Goal: Information Seeking & Learning: Learn about a topic

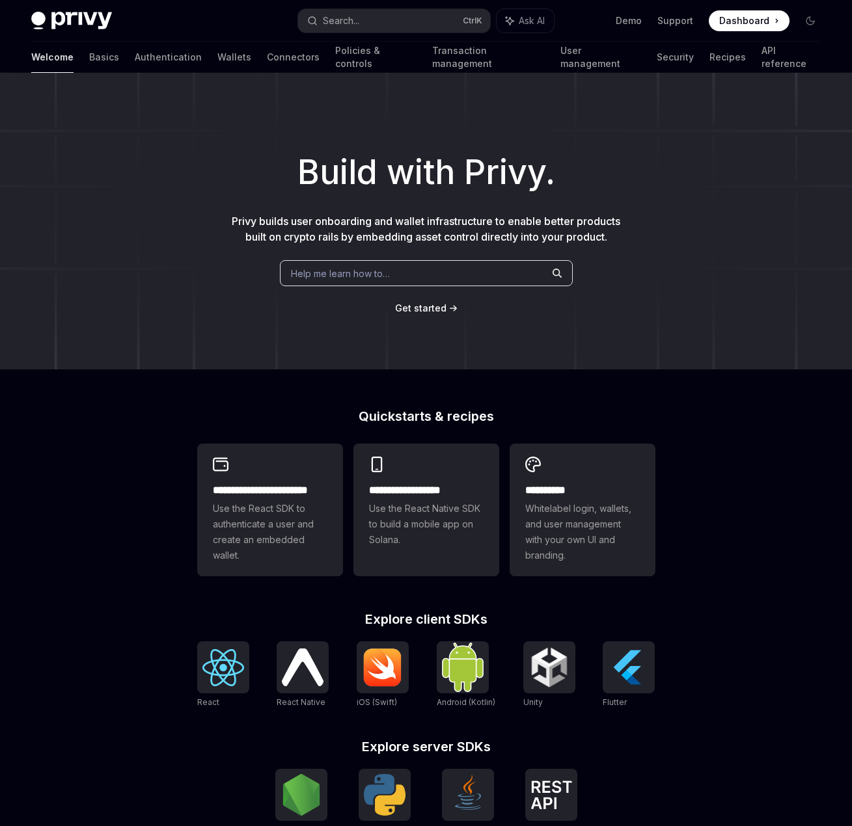
click at [424, 267] on div "Help me learn how to…" at bounding box center [426, 273] width 293 height 26
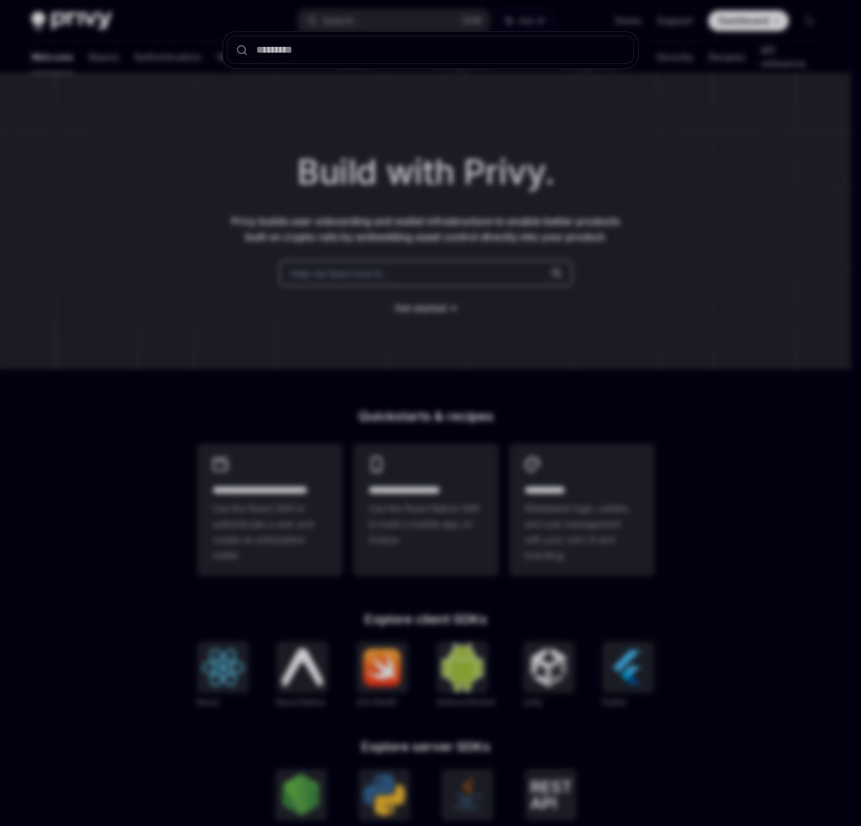
click at [59, 196] on div at bounding box center [430, 413] width 861 height 826
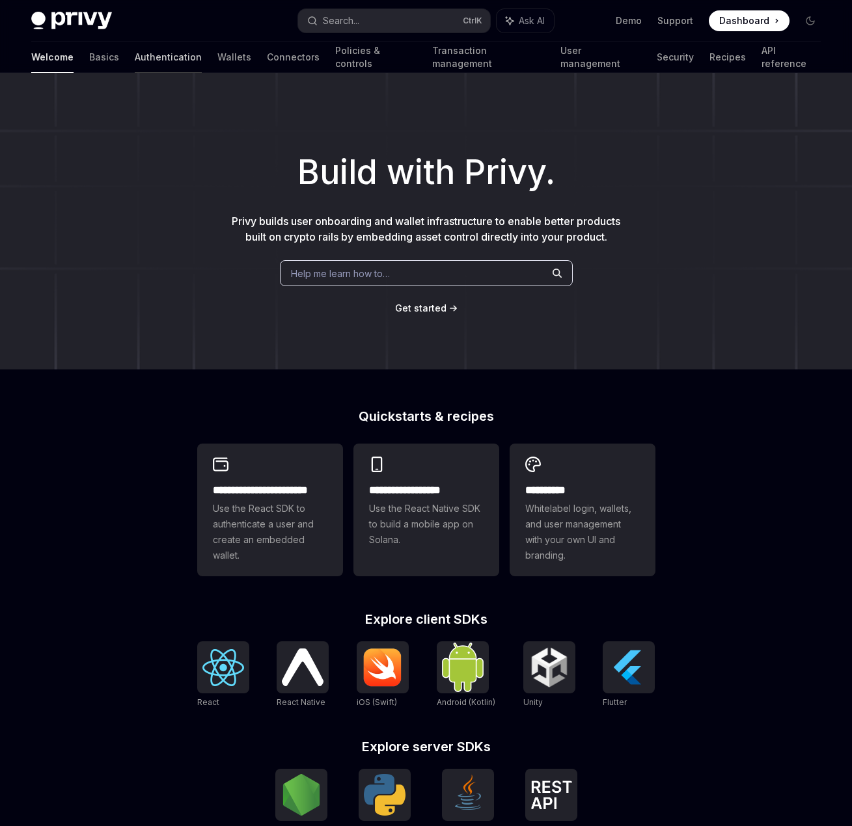
click at [135, 62] on link "Authentication" at bounding box center [168, 57] width 67 height 31
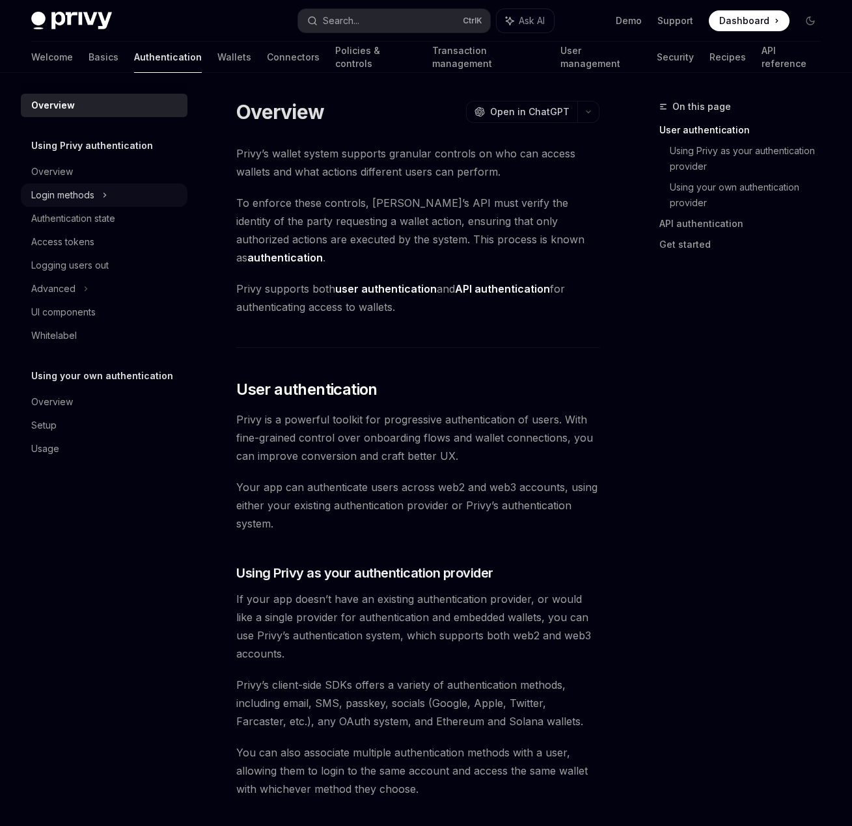
click at [90, 190] on div "Login methods" at bounding box center [62, 195] width 63 height 16
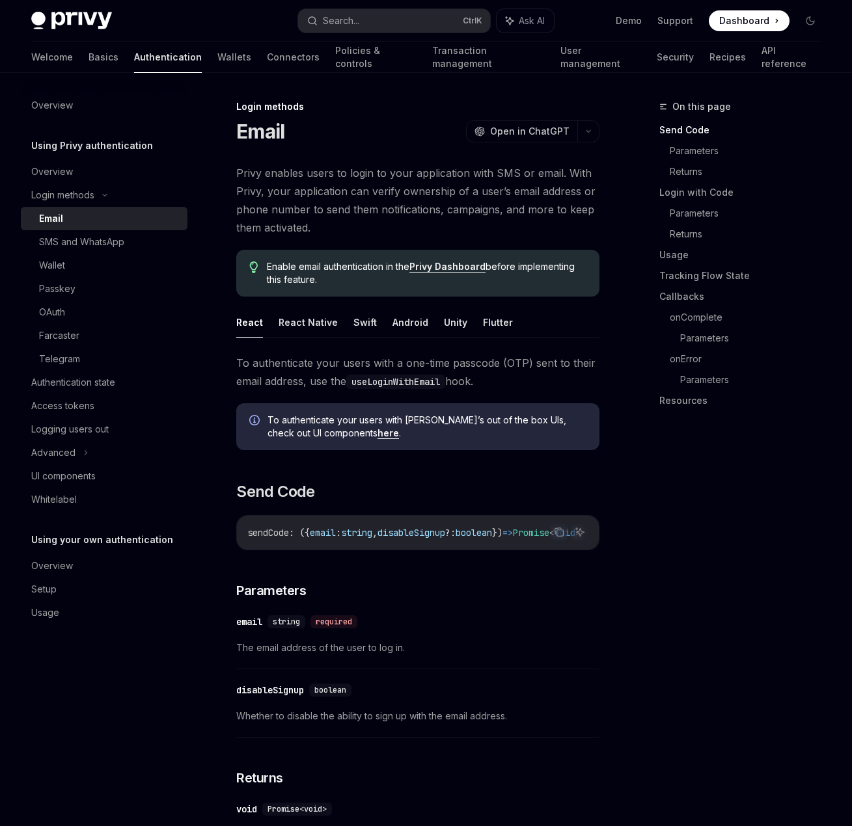
drag, startPoint x: 288, startPoint y: 236, endPoint x: 269, endPoint y: 150, distance: 87.2
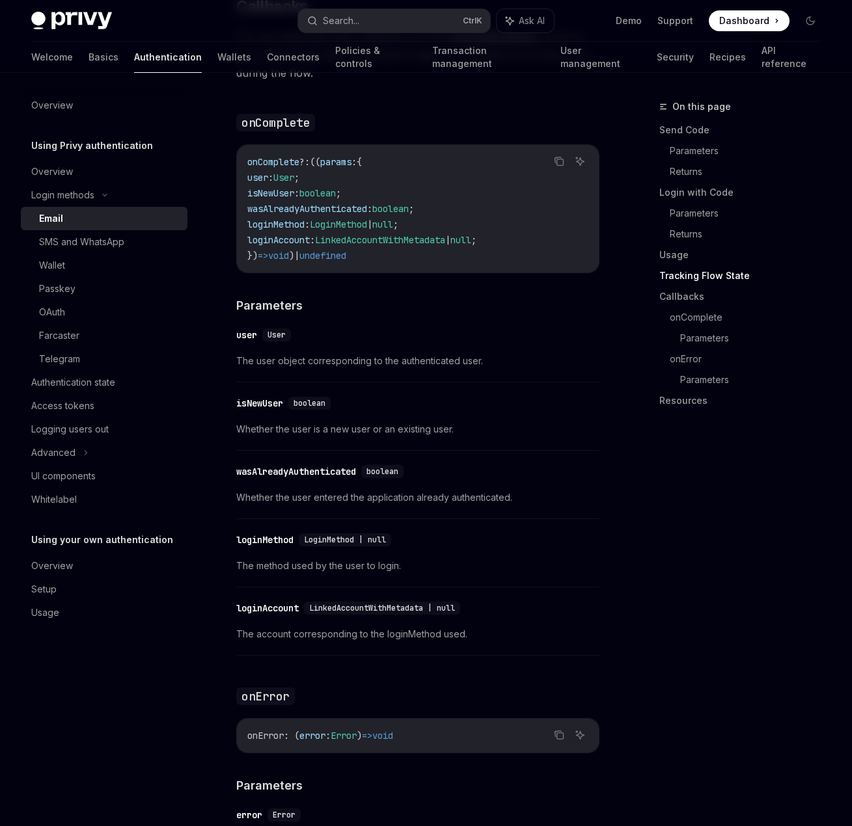
scroll to position [2212, 0]
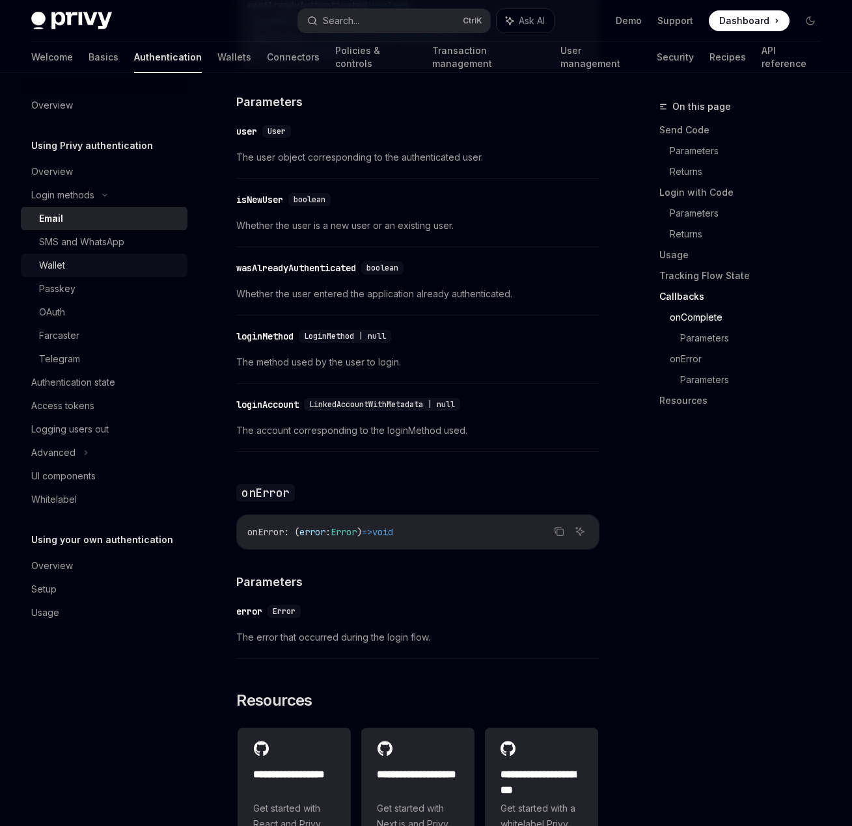
drag, startPoint x: 105, startPoint y: 271, endPoint x: 93, endPoint y: 288, distance: 20.6
click at [104, 271] on div "Wallet" at bounding box center [109, 266] width 141 height 16
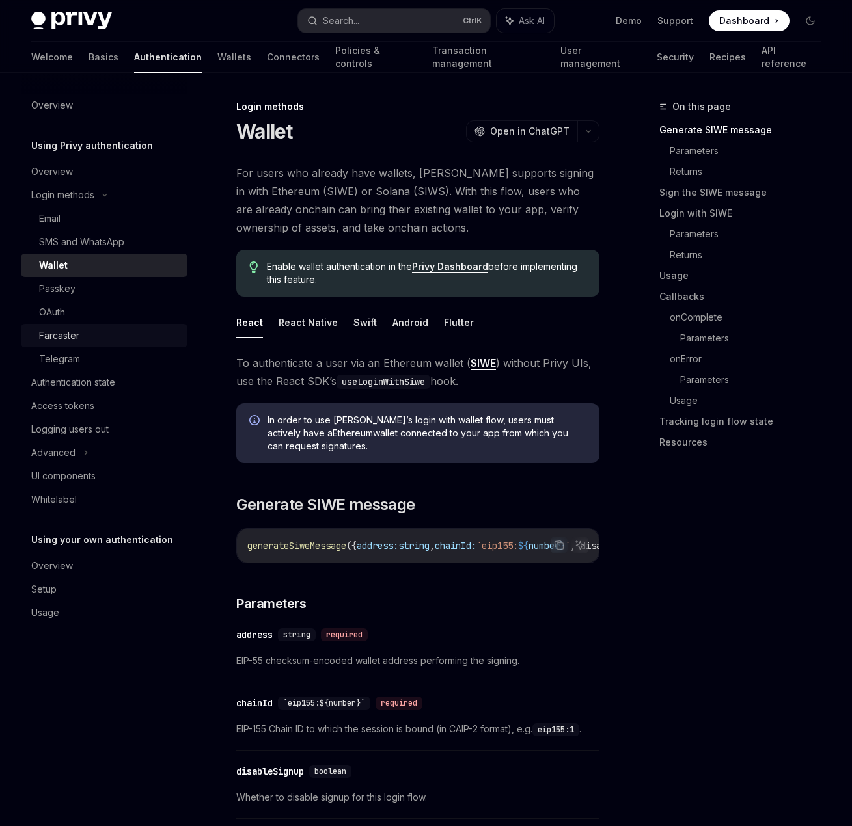
click at [77, 337] on div "Farcaster" at bounding box center [59, 336] width 40 height 16
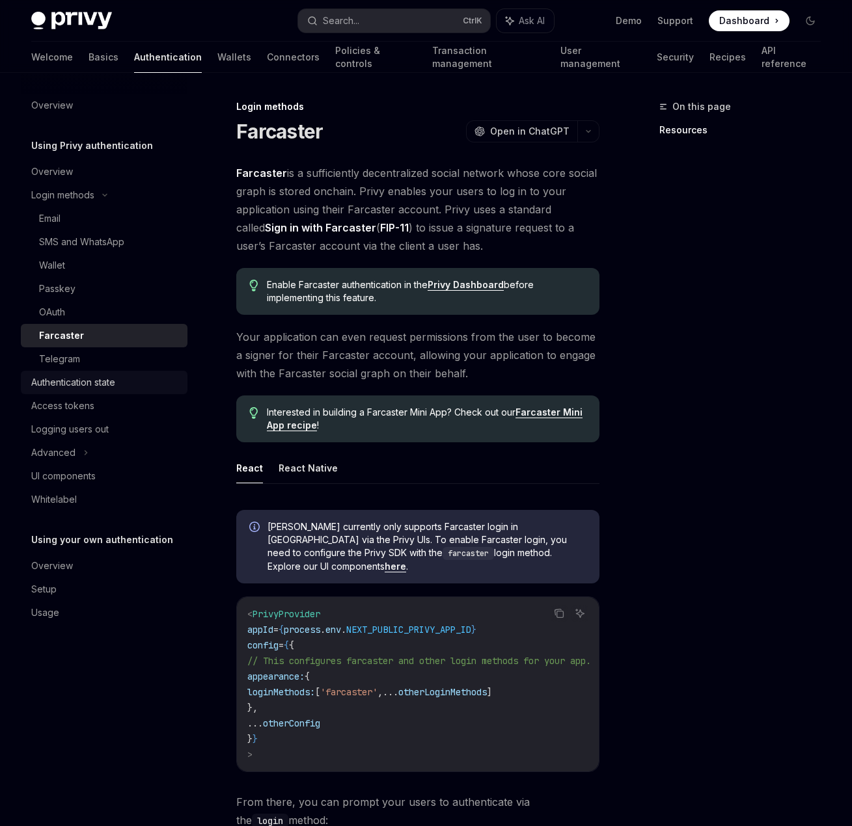
click at [115, 390] on div "Authentication state" at bounding box center [73, 383] width 84 height 16
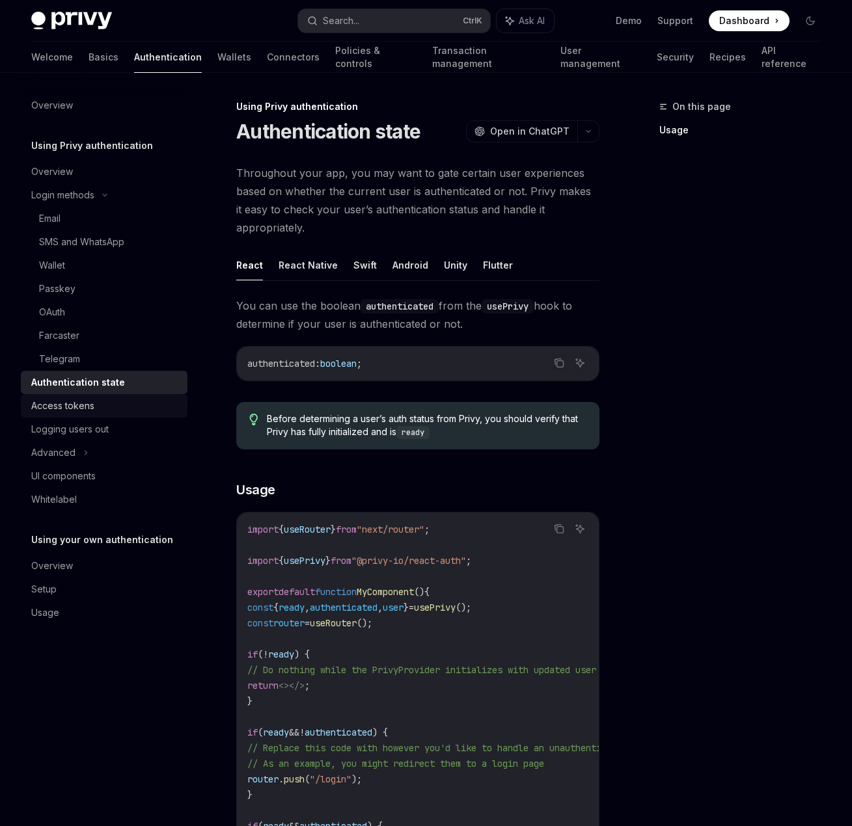
click at [142, 412] on div "Access tokens" at bounding box center [105, 406] width 148 height 16
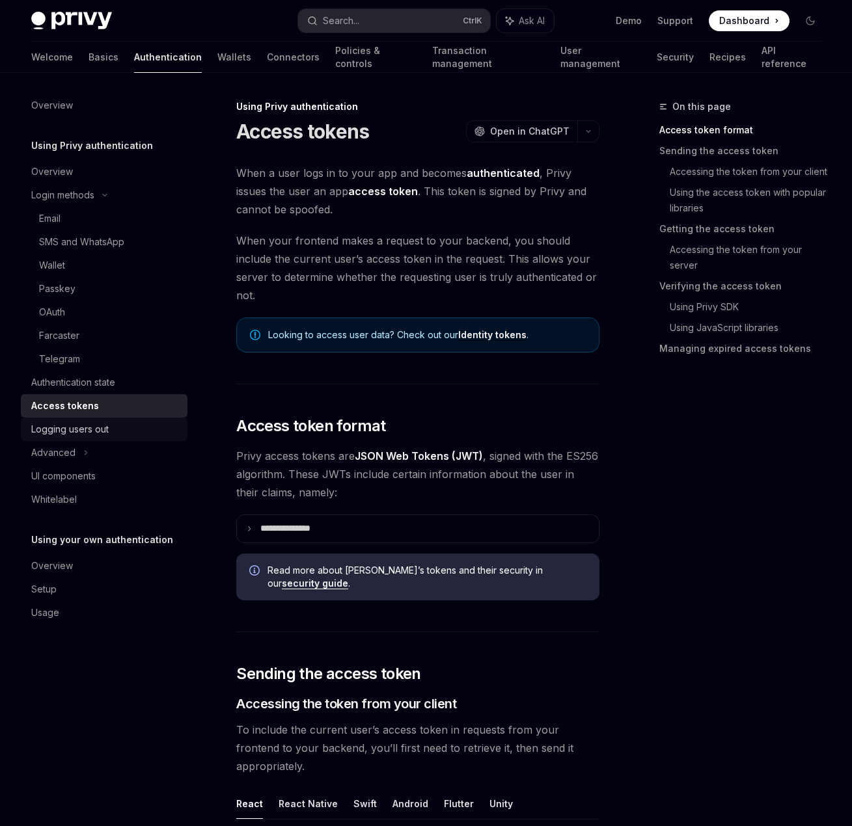
click at [128, 435] on div "Logging users out" at bounding box center [105, 430] width 148 height 16
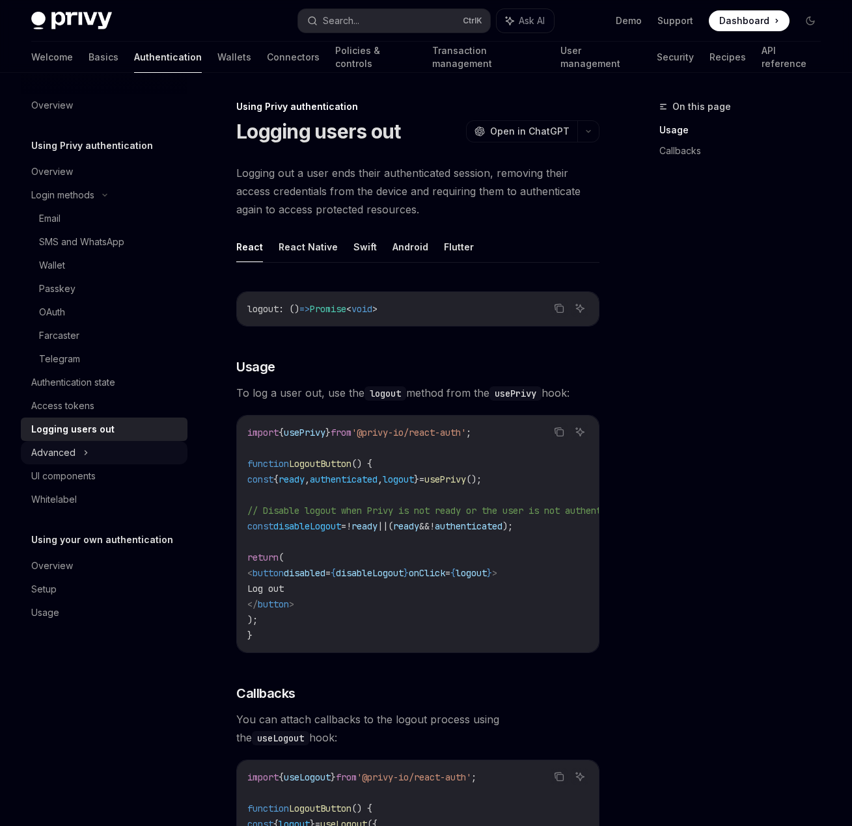
click at [123, 454] on div "Advanced" at bounding box center [104, 452] width 167 height 23
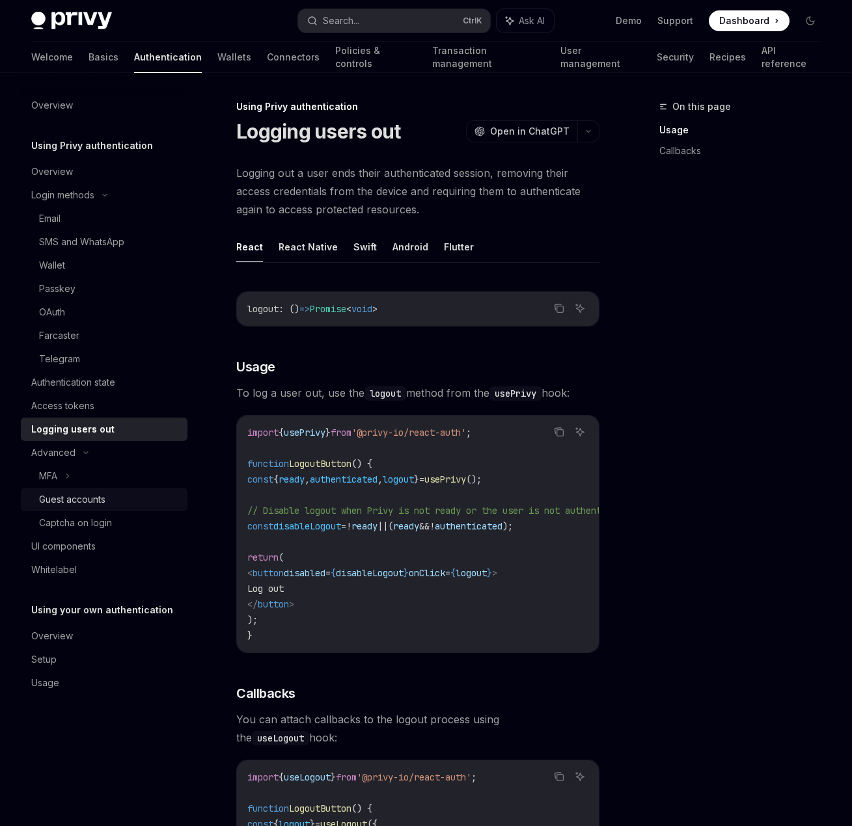
click at [113, 492] on div "Guest accounts" at bounding box center [109, 500] width 141 height 16
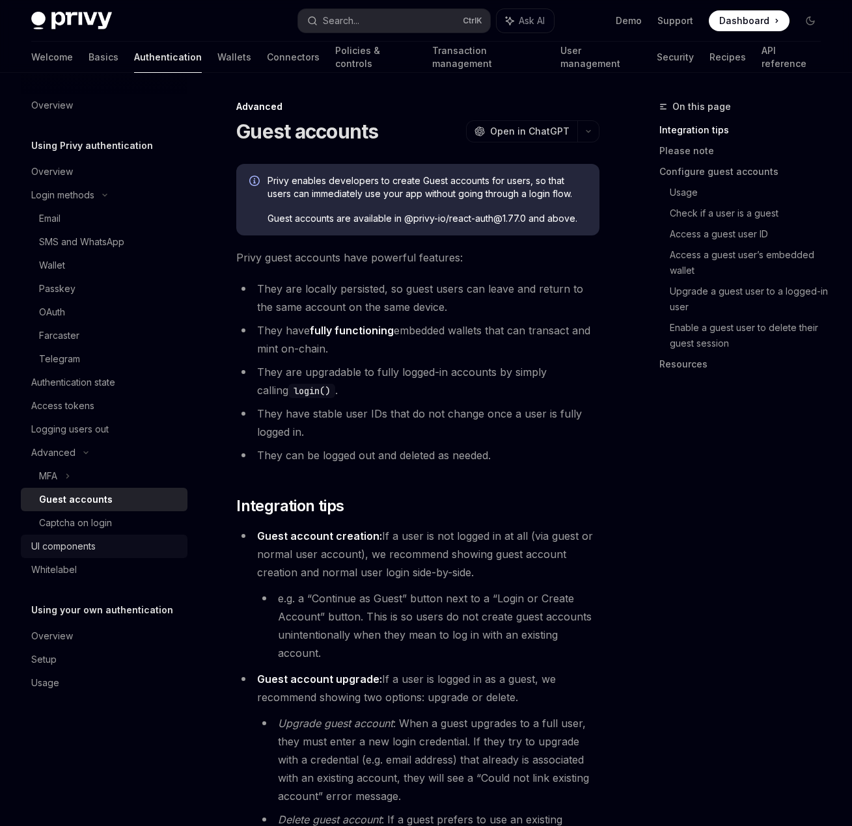
click at [120, 558] on link "UI components" at bounding box center [104, 546] width 167 height 23
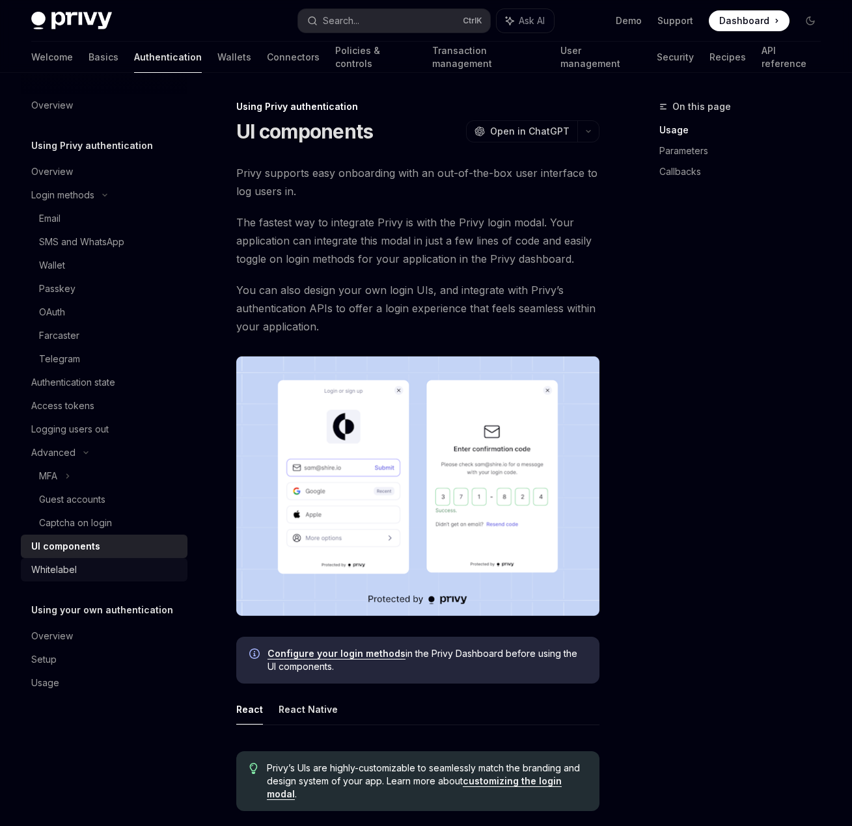
click at [118, 579] on link "Whitelabel" at bounding box center [104, 569] width 167 height 23
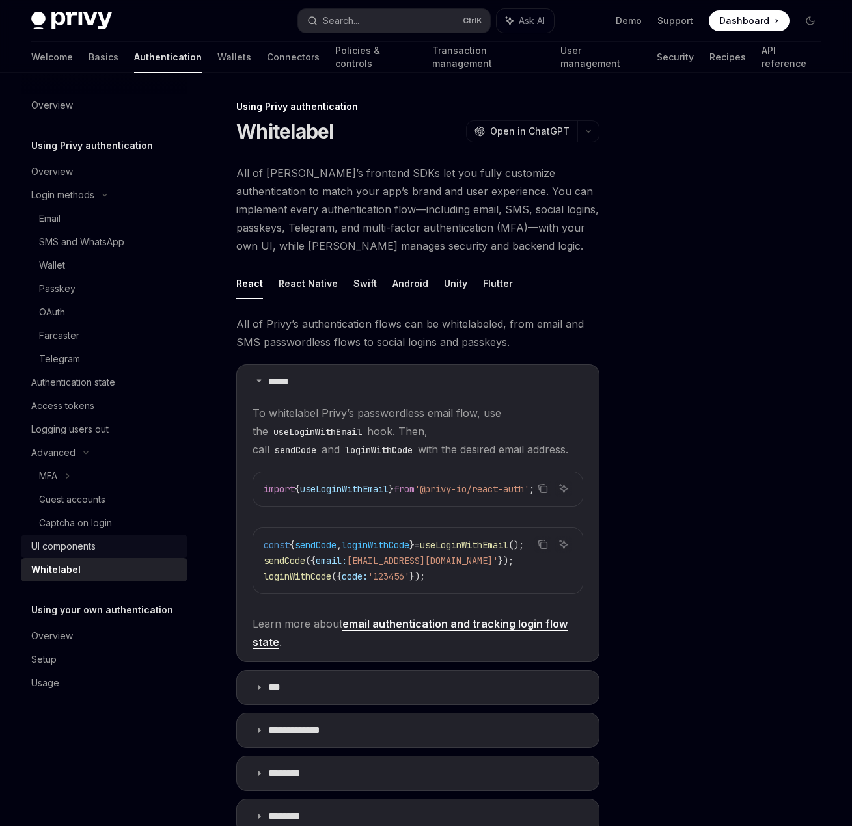
click at [113, 537] on link "UI components" at bounding box center [104, 546] width 167 height 23
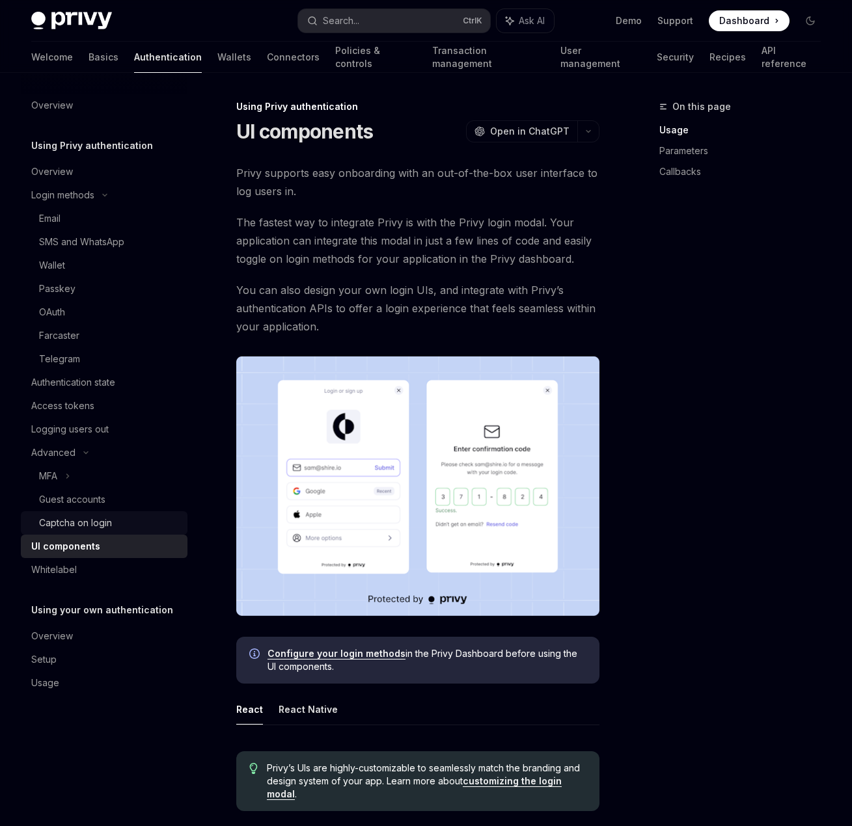
click at [109, 518] on div "Captcha on login" at bounding box center [75, 523] width 73 height 16
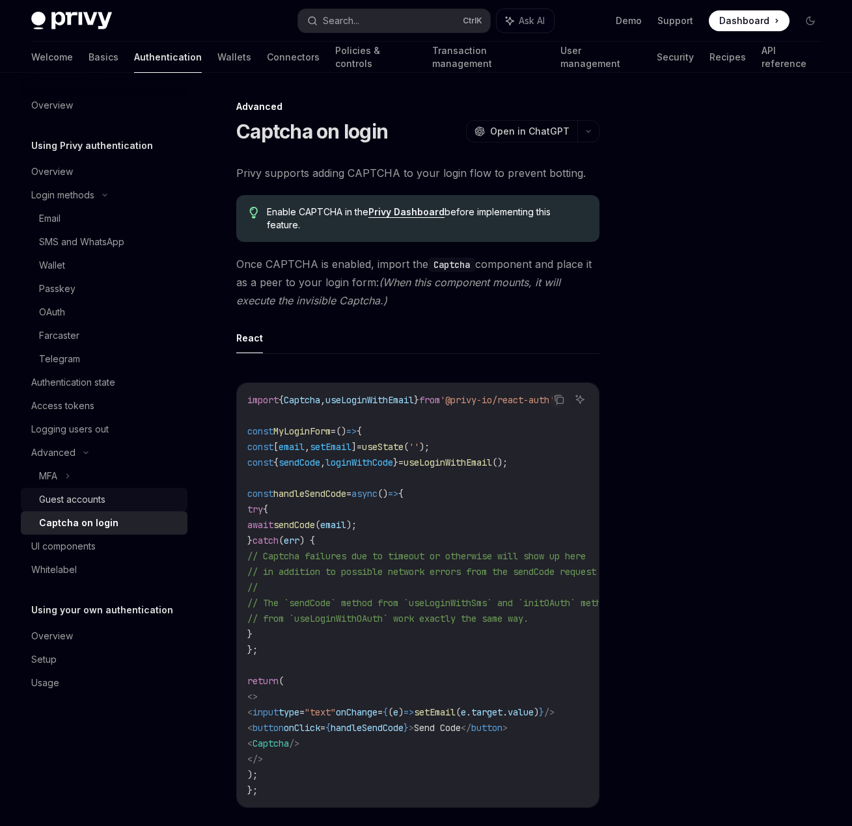
click at [109, 502] on div "Guest accounts" at bounding box center [109, 500] width 141 height 16
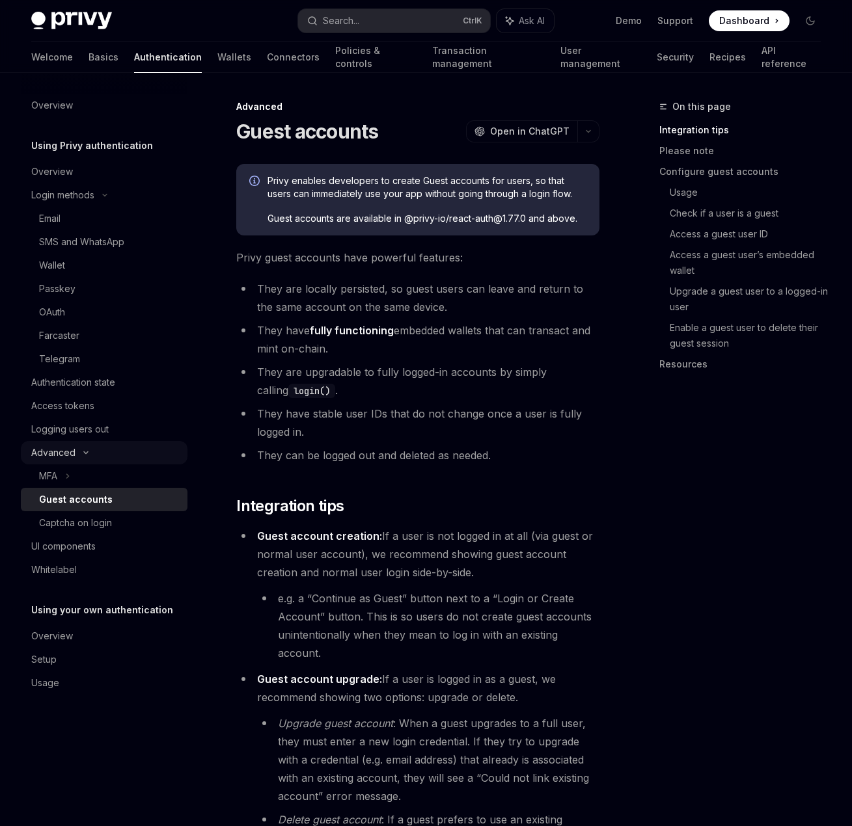
click at [116, 447] on div "Advanced" at bounding box center [104, 452] width 167 height 23
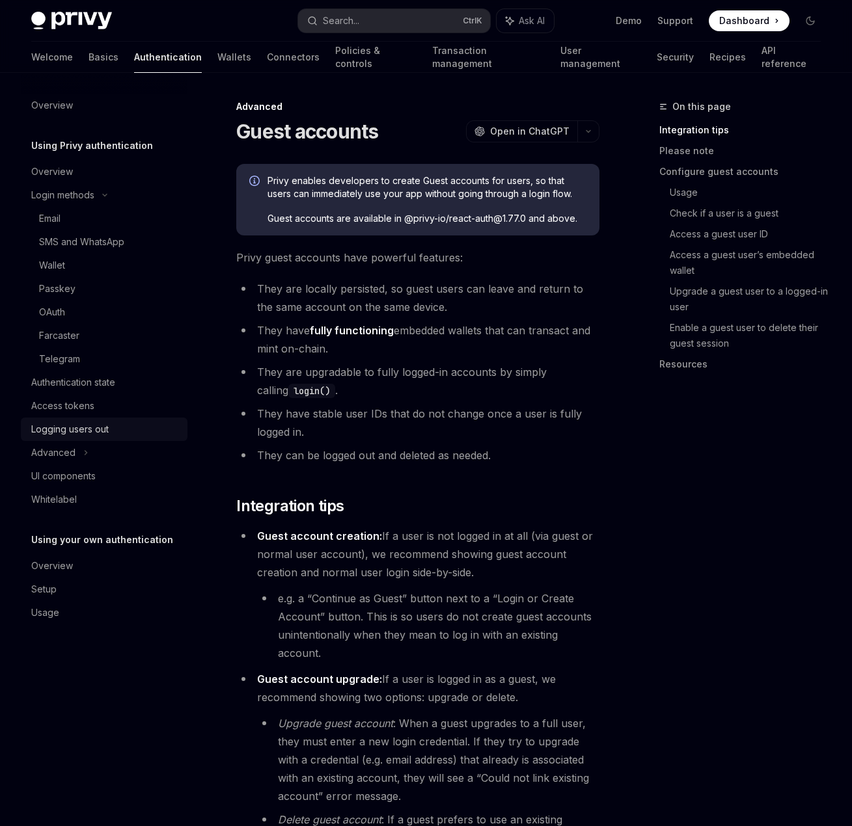
click at [116, 439] on link "Logging users out" at bounding box center [104, 429] width 167 height 23
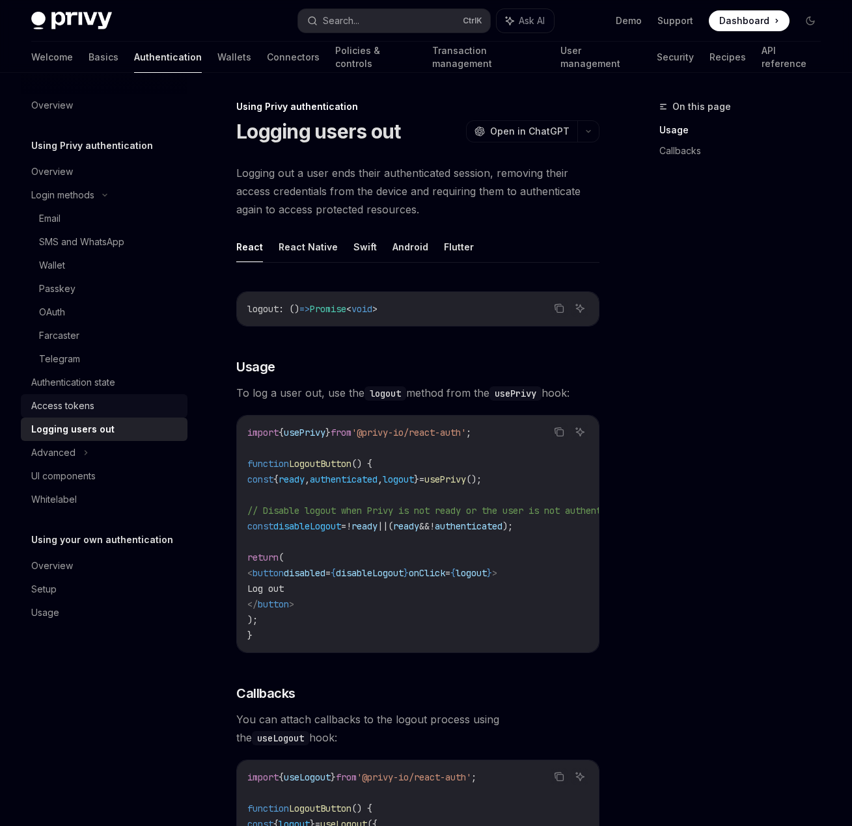
click at [116, 416] on link "Access tokens" at bounding box center [104, 405] width 167 height 23
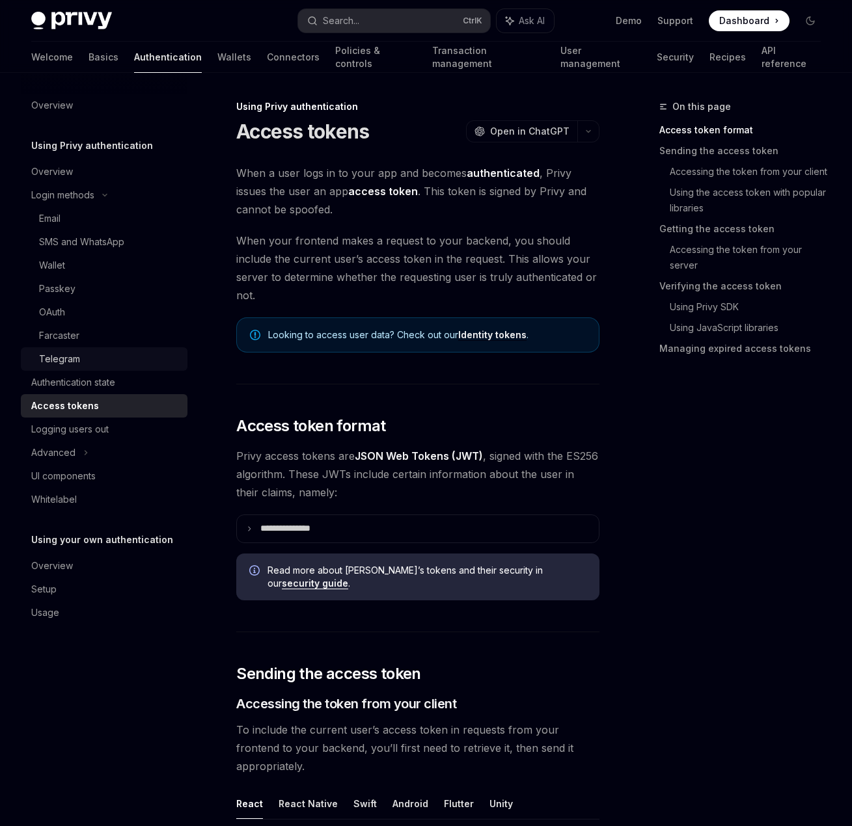
click at [108, 368] on link "Telegram" at bounding box center [104, 358] width 167 height 23
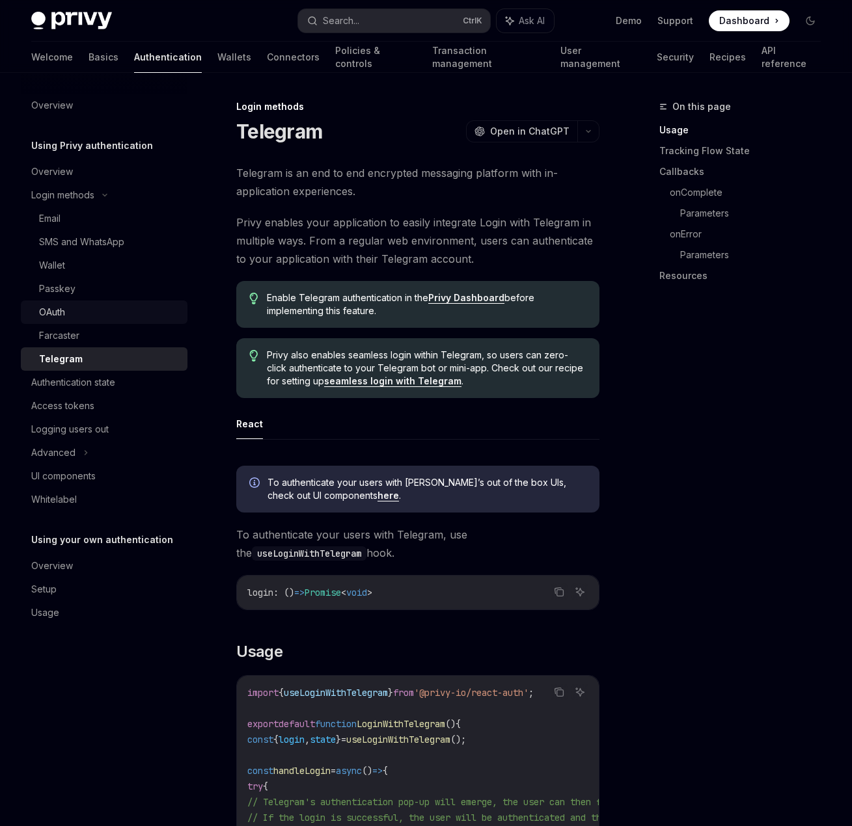
click at [101, 310] on div "OAuth" at bounding box center [109, 312] width 141 height 16
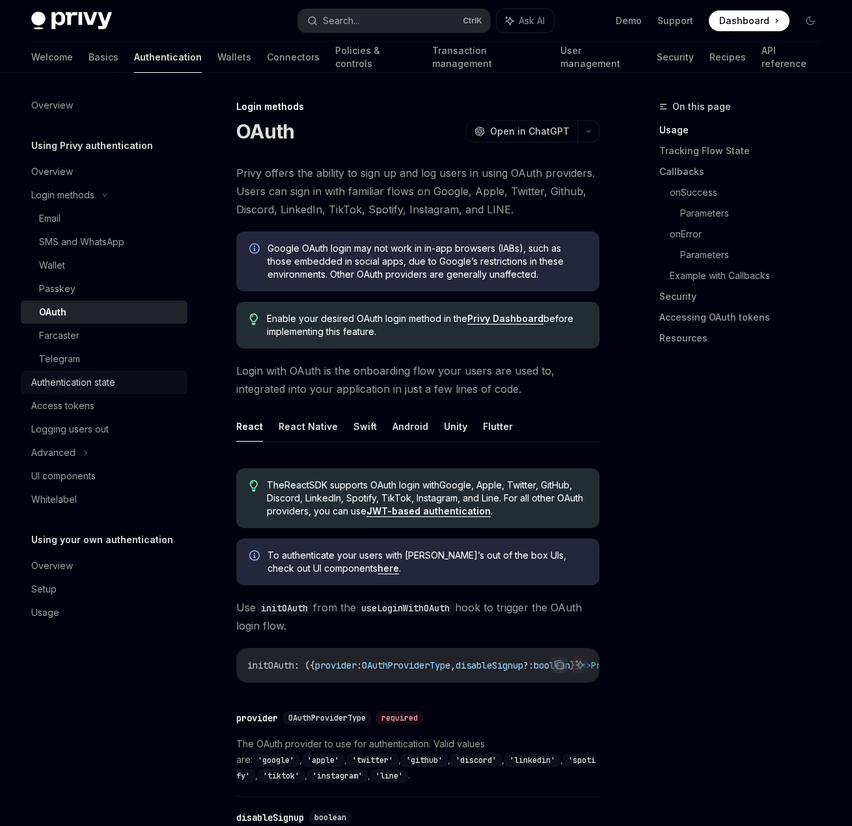
click at [94, 392] on link "Authentication state" at bounding box center [104, 382] width 167 height 23
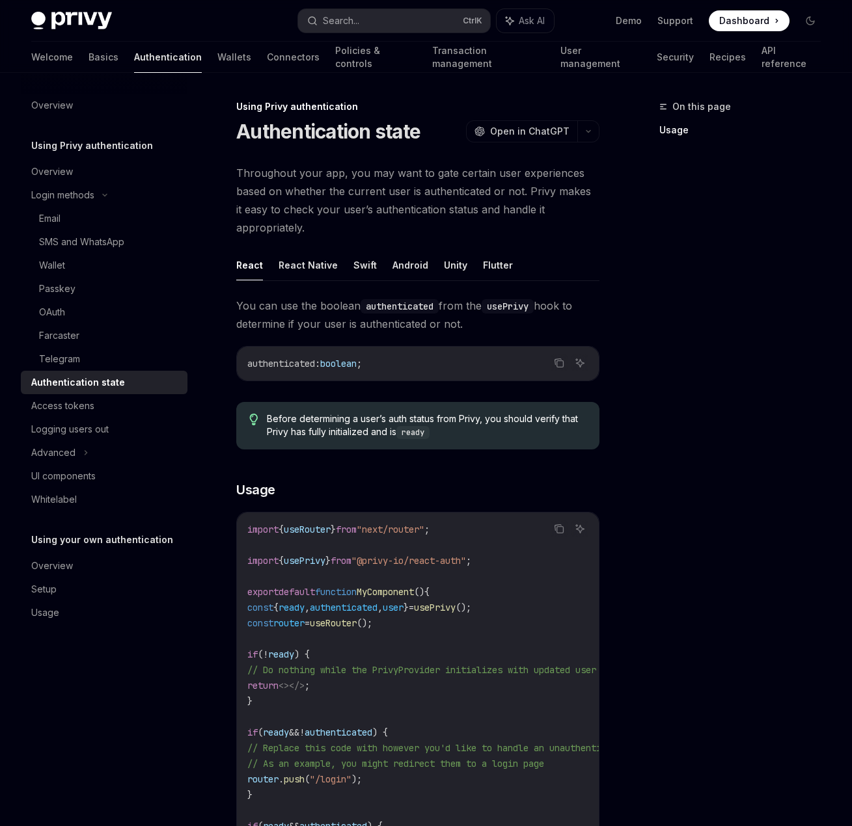
click at [529, 271] on ul "React React Native Swift Android Unity Flutter" at bounding box center [417, 265] width 363 height 31
click at [483, 261] on button "Flutter" at bounding box center [498, 265] width 30 height 31
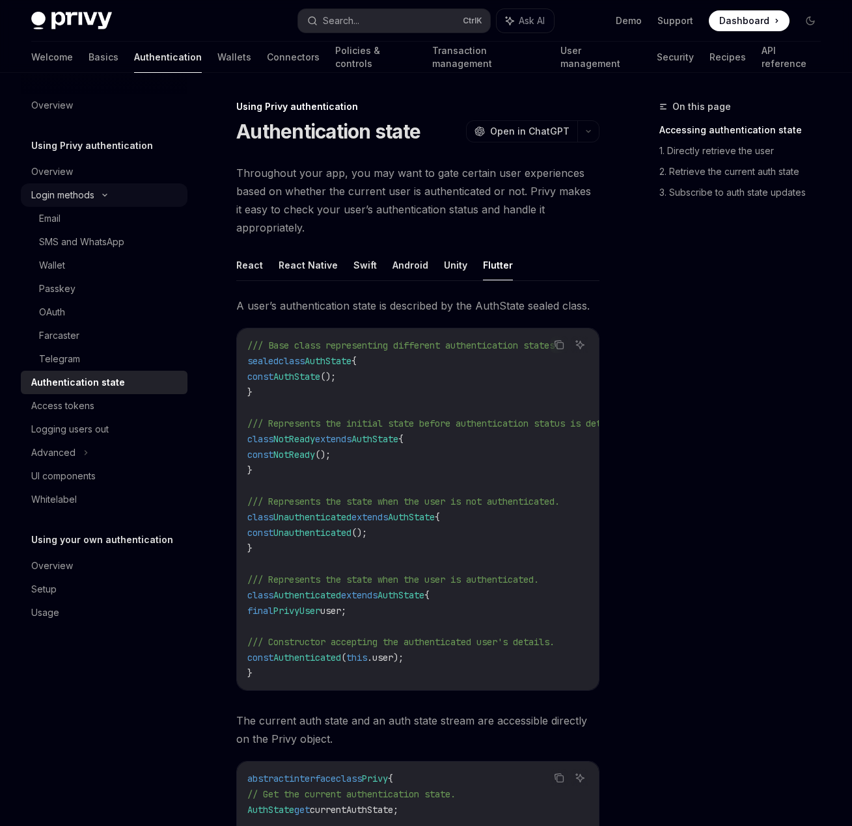
click at [97, 195] on div "Login methods" at bounding box center [104, 194] width 167 height 23
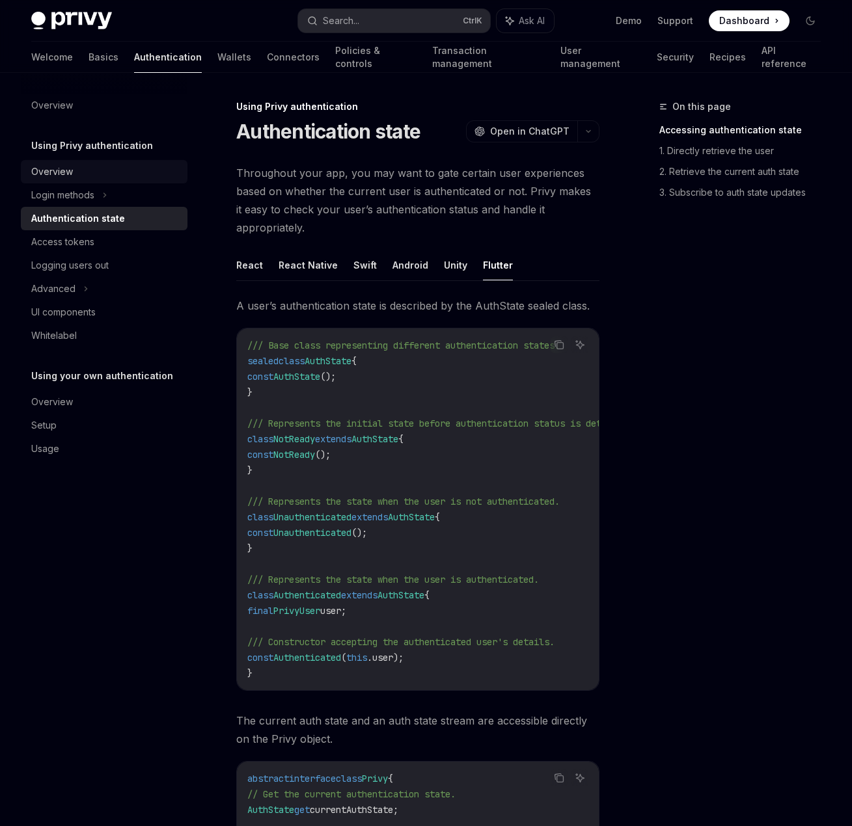
click at [91, 182] on link "Overview" at bounding box center [104, 171] width 167 height 23
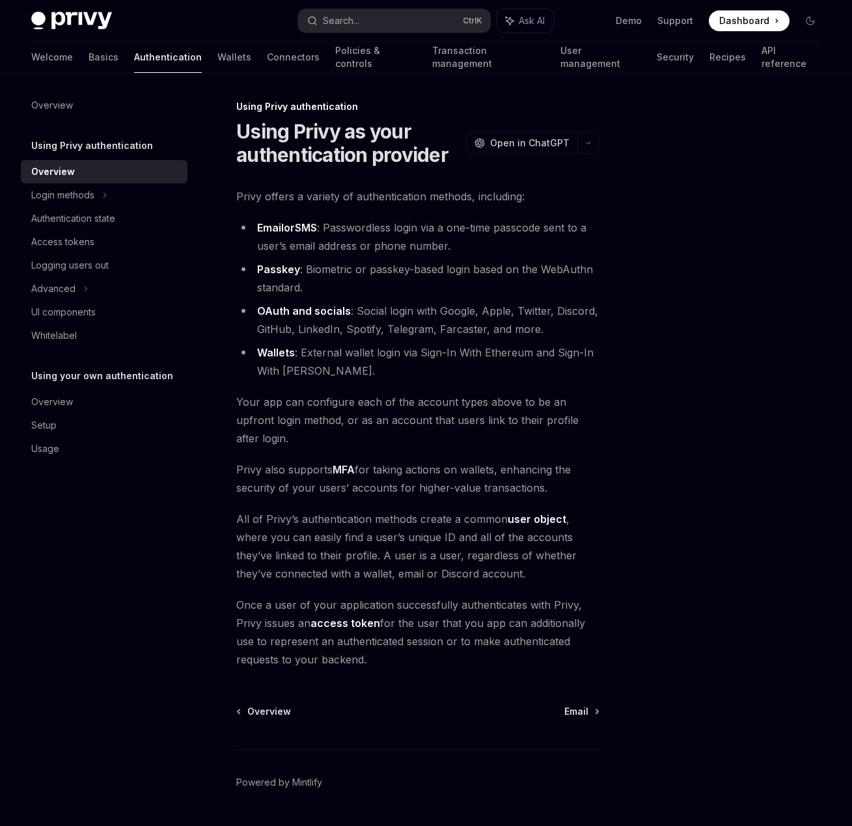
click at [109, 154] on h5 "Using your own authentication" at bounding box center [92, 146] width 122 height 16
click at [99, 399] on div "Overview" at bounding box center [105, 402] width 148 height 16
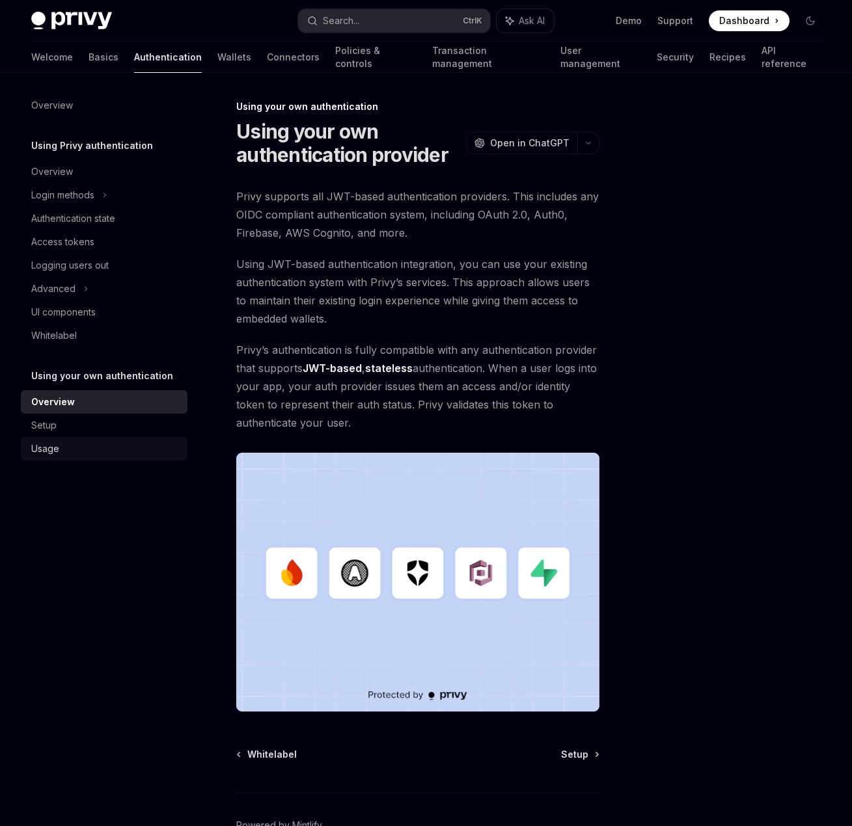
click at [100, 438] on link "Usage" at bounding box center [104, 448] width 167 height 23
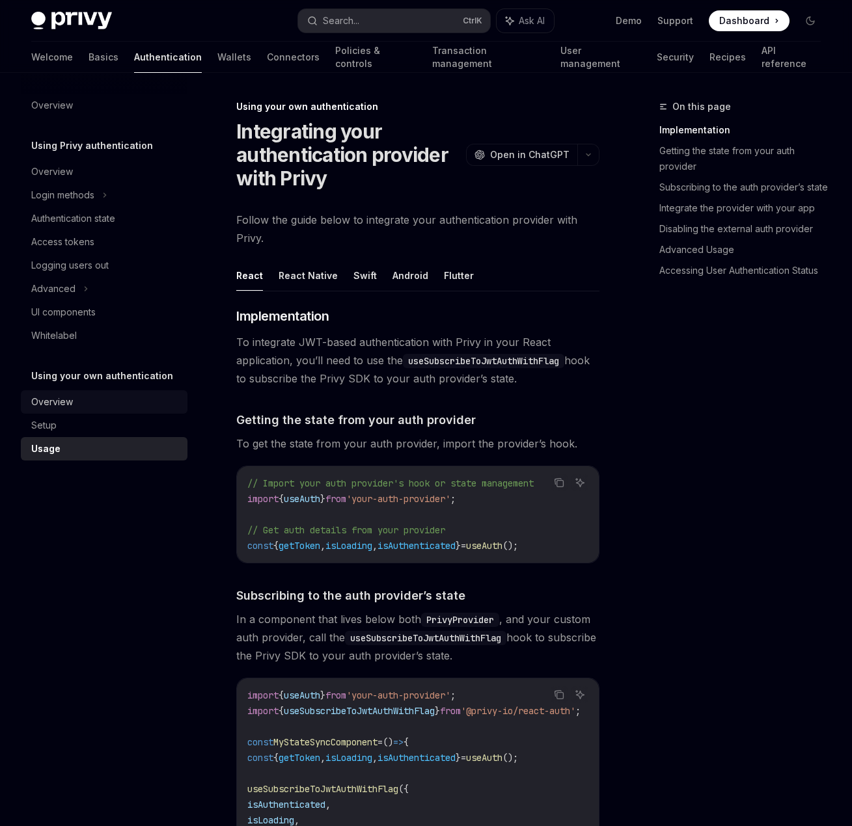
click at [100, 402] on div "Overview" at bounding box center [105, 402] width 148 height 16
type textarea "*"
